Goal: Obtain resource: Obtain resource

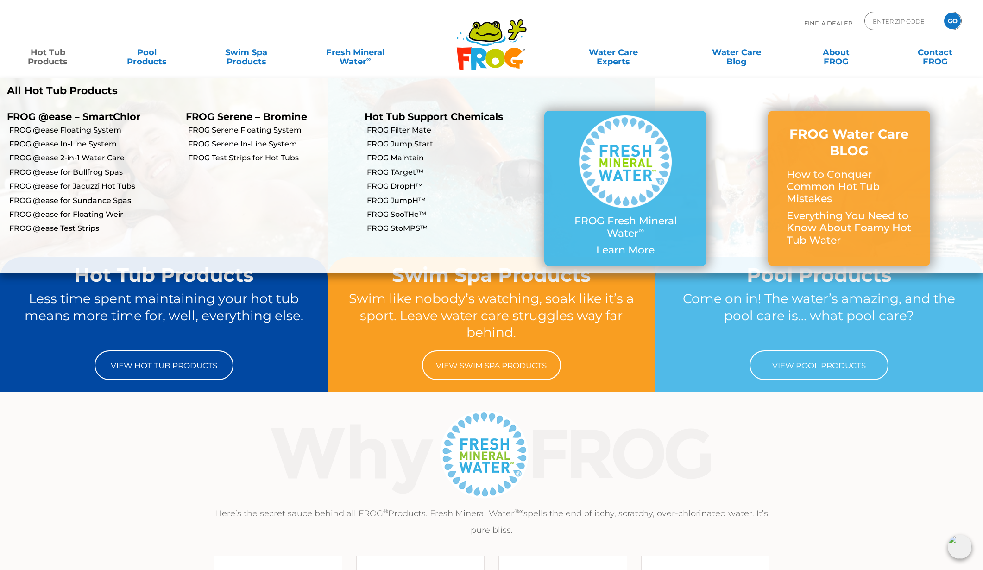
click at [42, 56] on link "Hot Tub Products" at bounding box center [47, 52] width 77 height 19
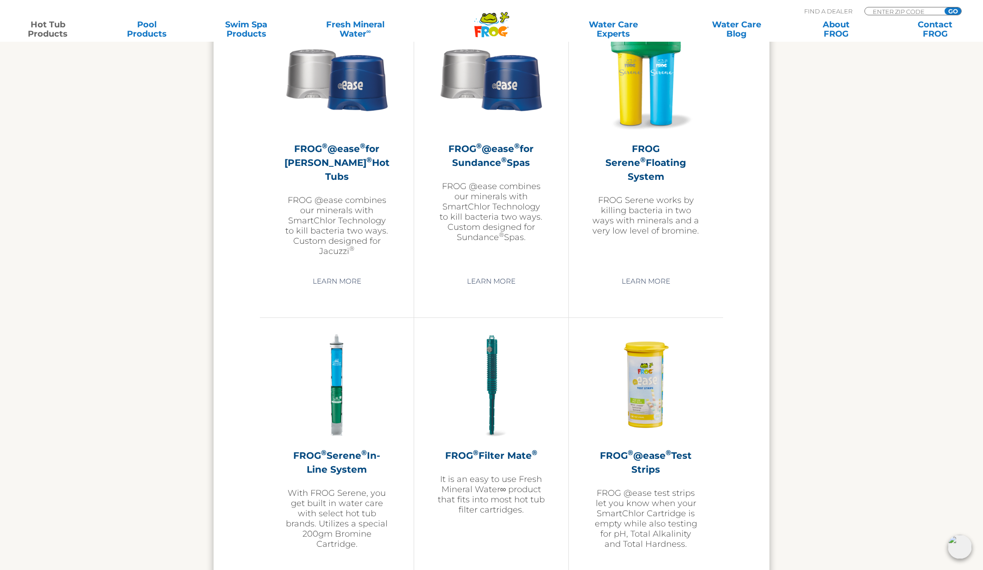
scroll to position [1721, 0]
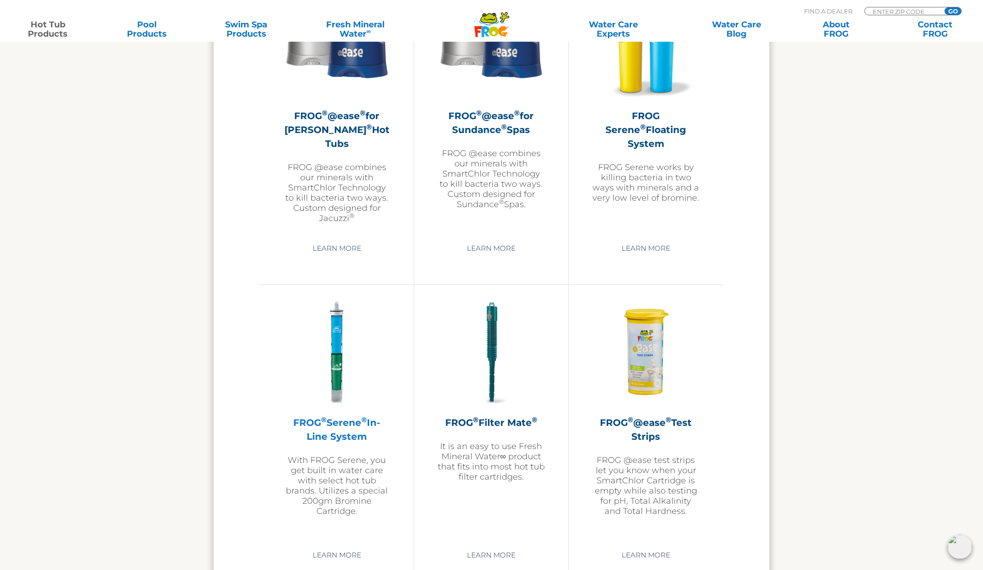
click at [353, 441] on h2 "FROG ® Serene ® In-Line System" at bounding box center [337, 430] width 108 height 28
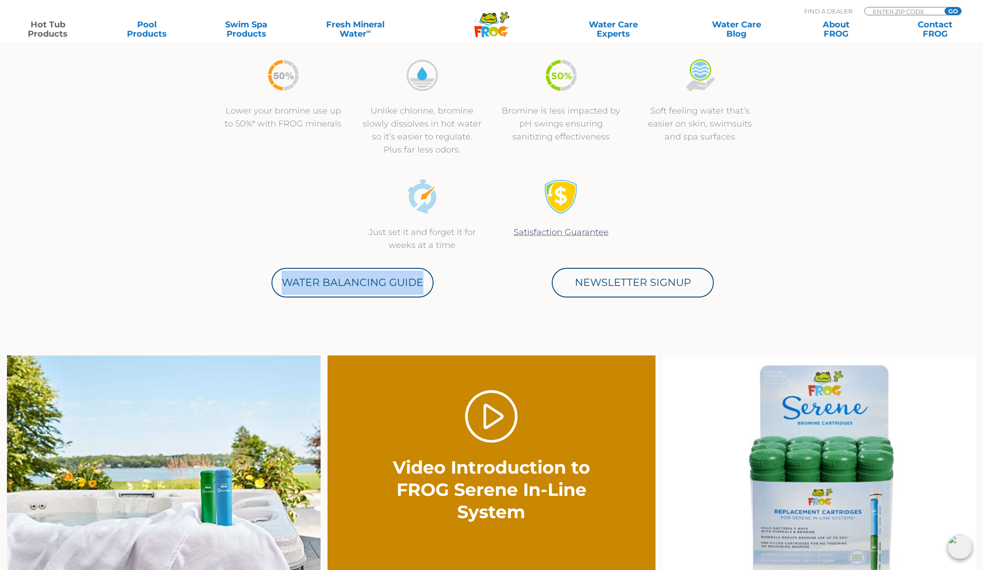
scroll to position [492, 0]
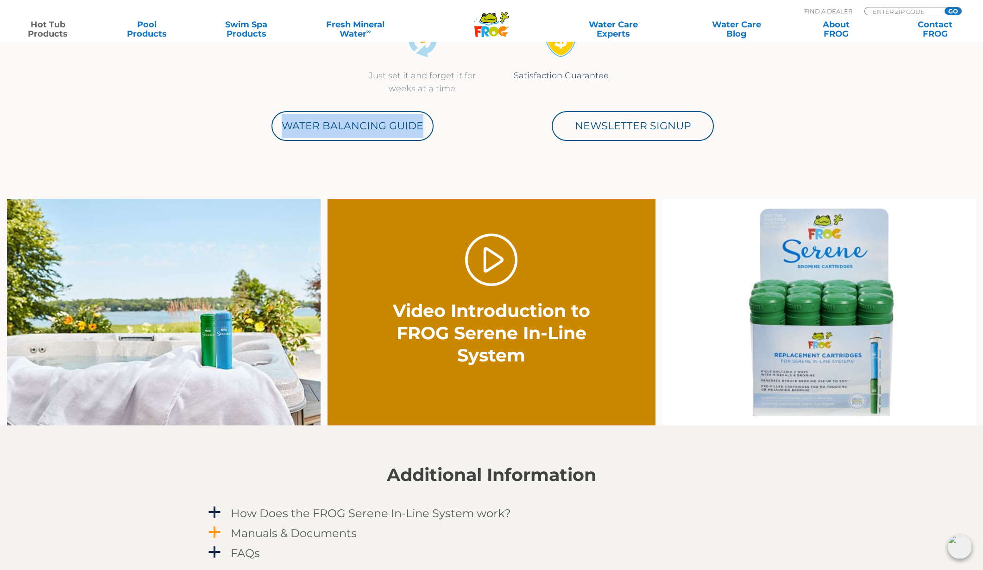
click at [311, 533] on h4 "Manuals & Documents" at bounding box center [294, 533] width 126 height 13
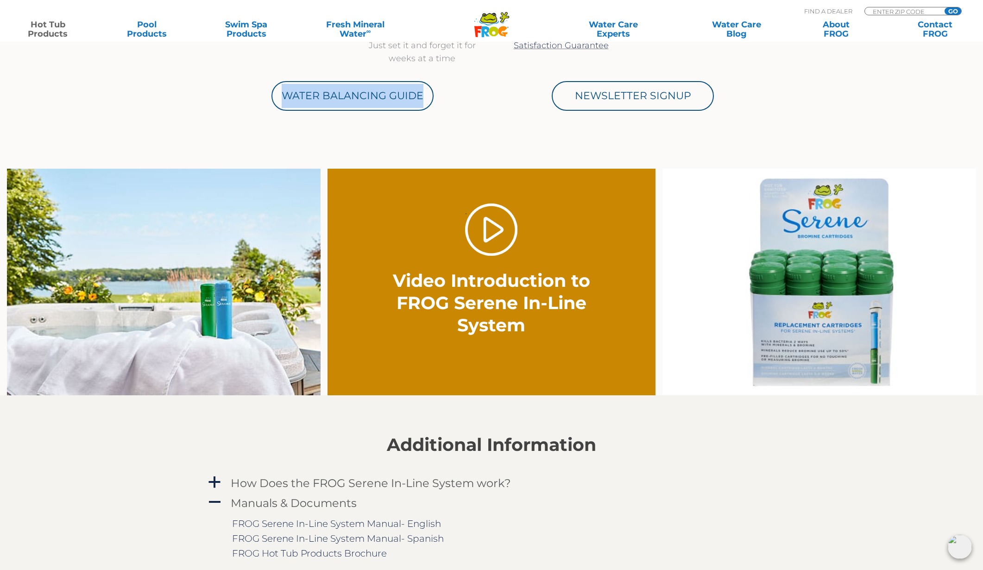
scroll to position [528, 0]
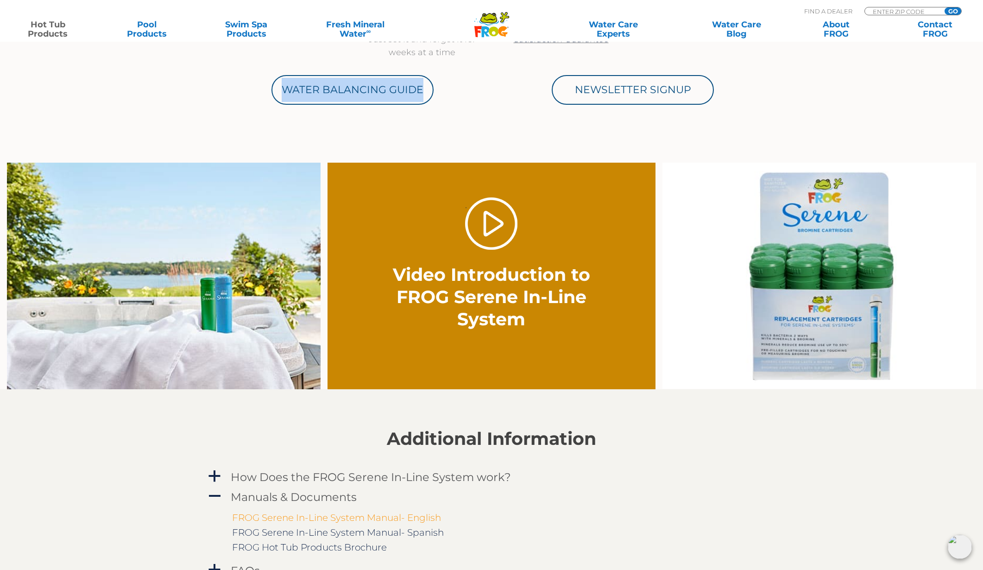
click at [423, 518] on link "FROG Serene In-Line System Manual- English" at bounding box center [336, 517] width 209 height 11
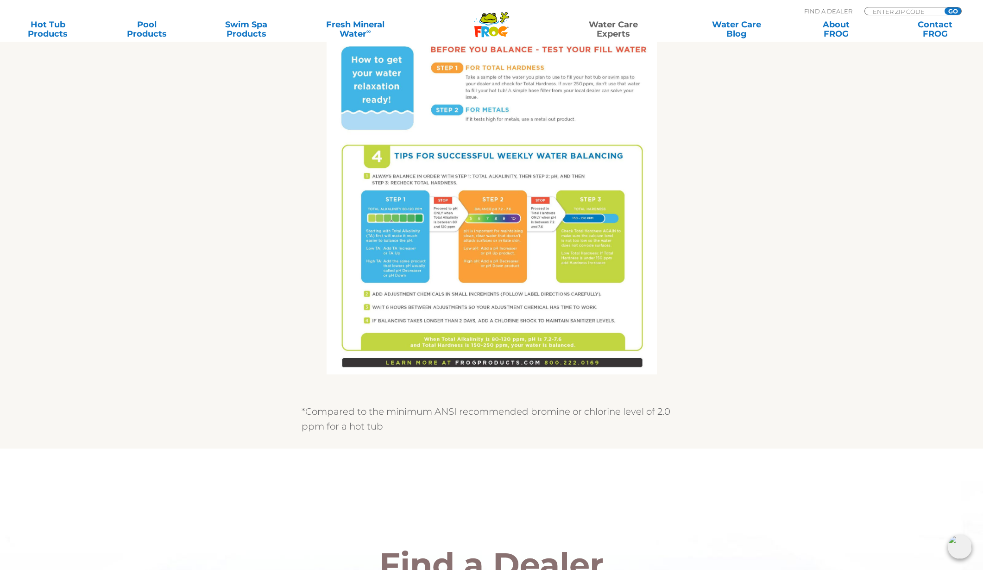
scroll to position [318, 0]
